Goal: Transaction & Acquisition: Subscribe to service/newsletter

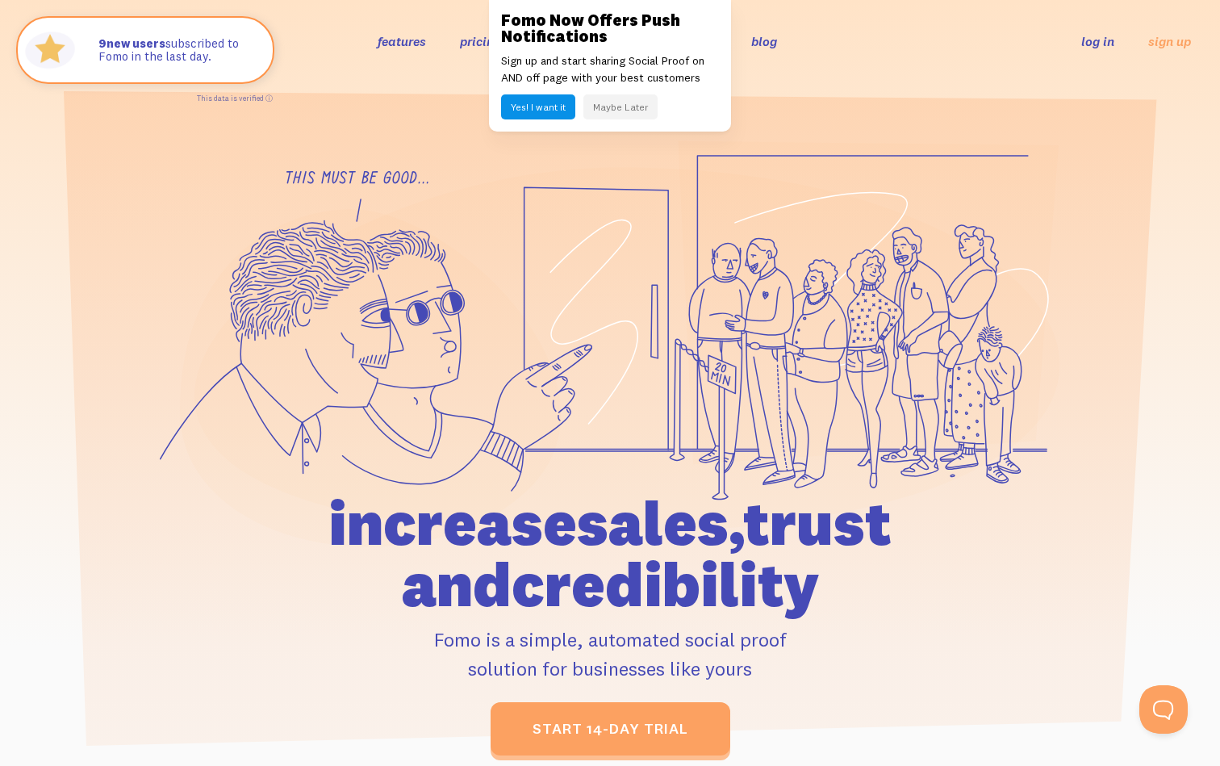
click at [628, 107] on button "Maybe Later" at bounding box center [621, 106] width 74 height 25
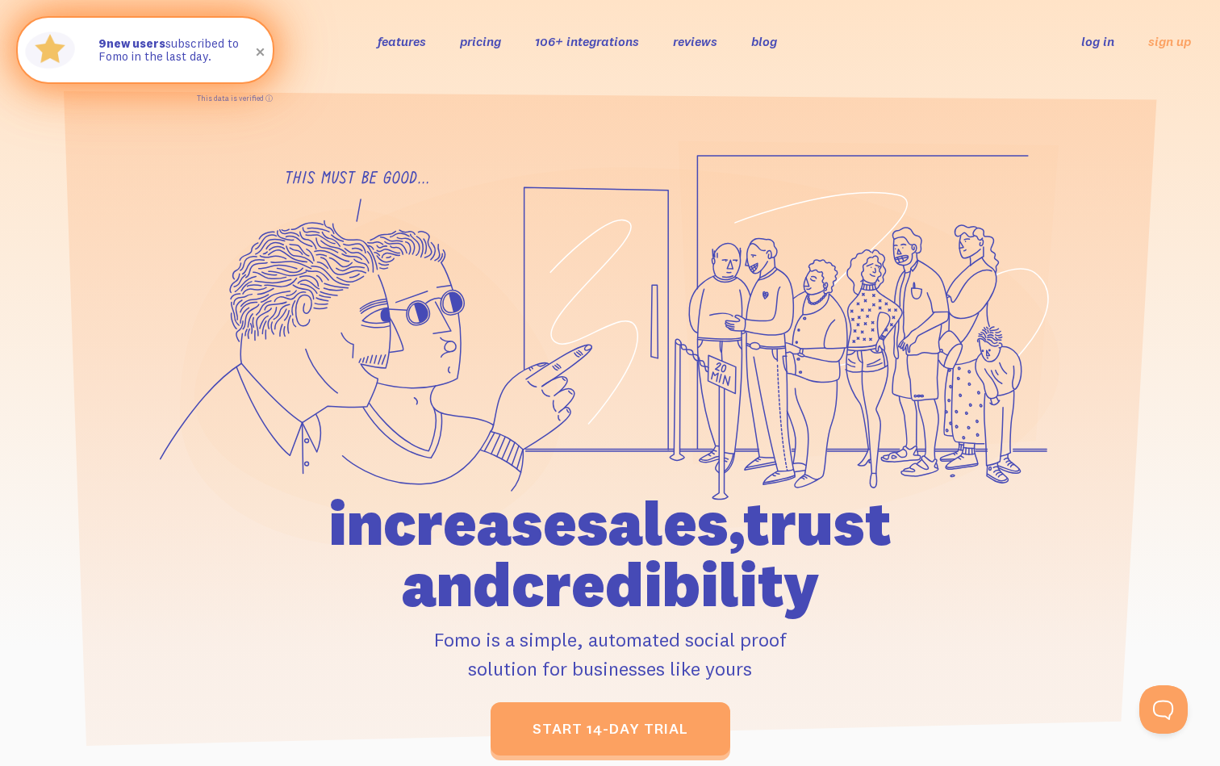
click at [260, 51] on span at bounding box center [260, 52] width 27 height 27
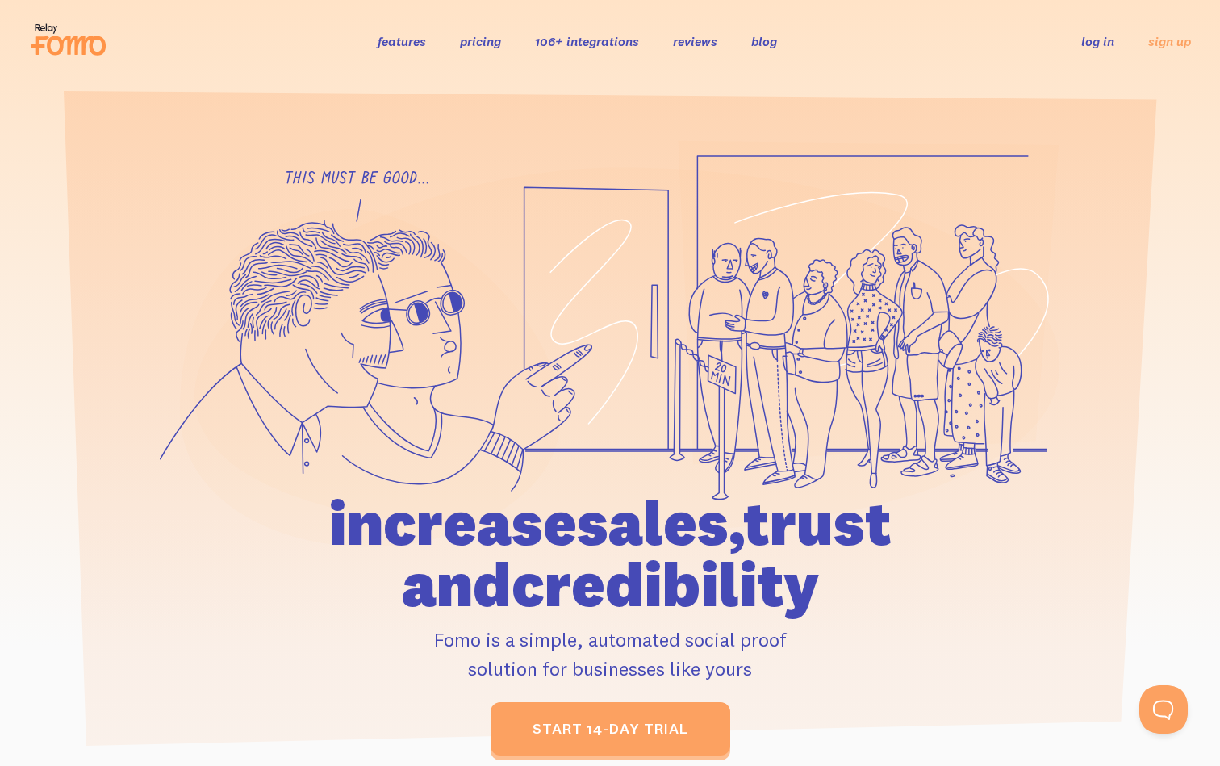
click at [52, 44] on icon at bounding box center [68, 39] width 79 height 40
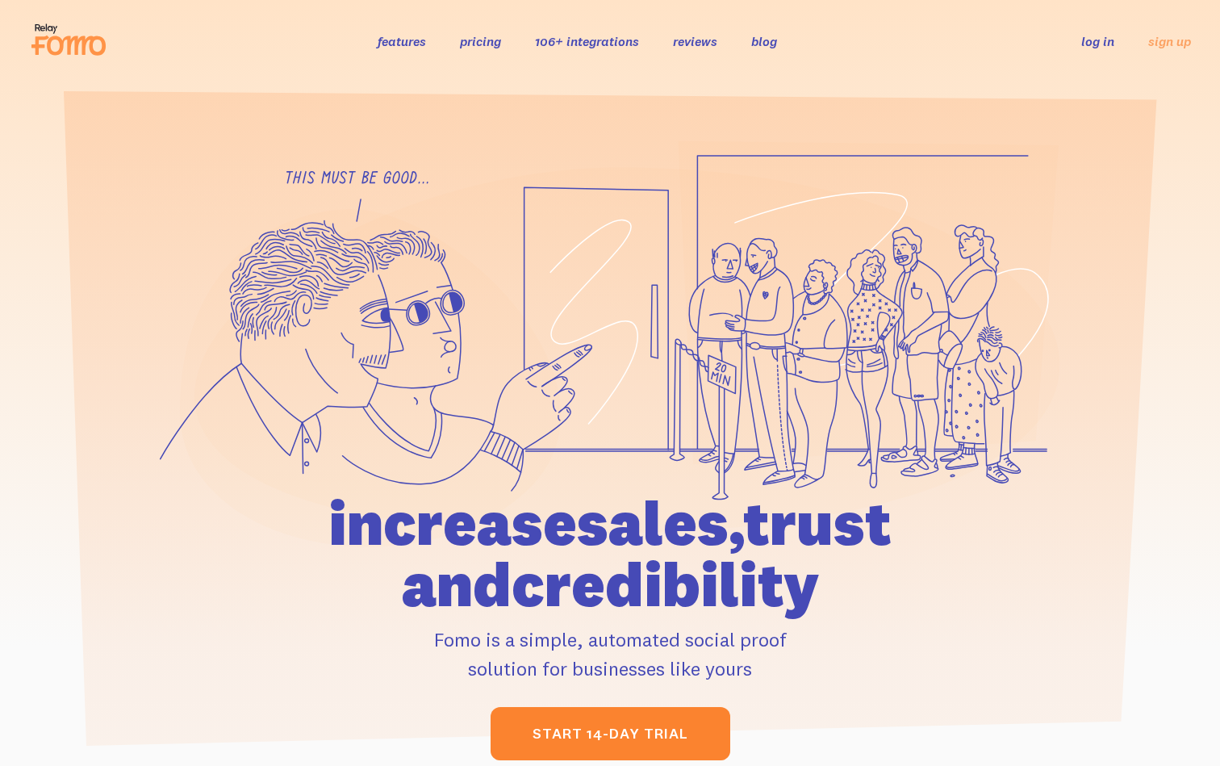
click at [679, 729] on link "start 14-day trial" at bounding box center [611, 733] width 240 height 53
